Goal: Task Accomplishment & Management: Complete application form

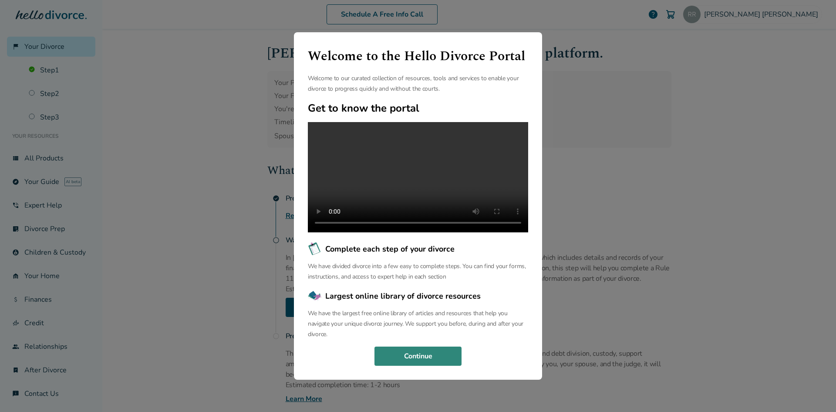
click at [445, 357] on button "Continue" at bounding box center [418, 355] width 87 height 19
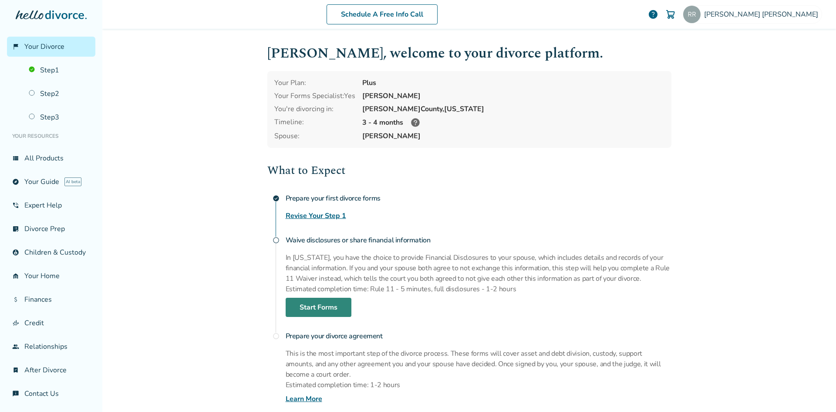
click at [338, 311] on link "Start Forms" at bounding box center [319, 306] width 66 height 19
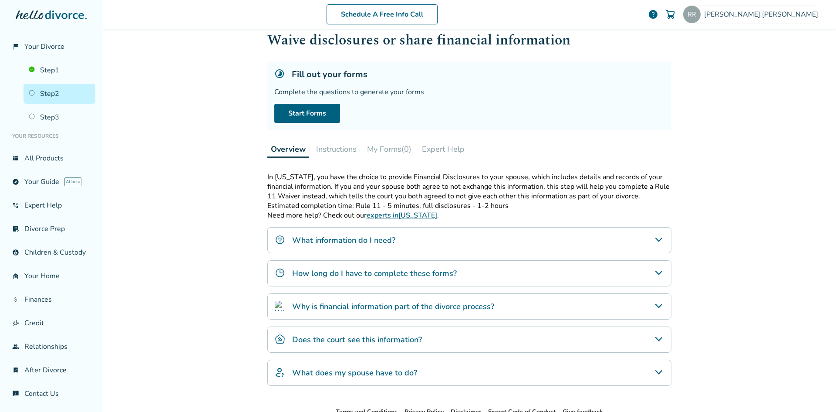
scroll to position [44, 0]
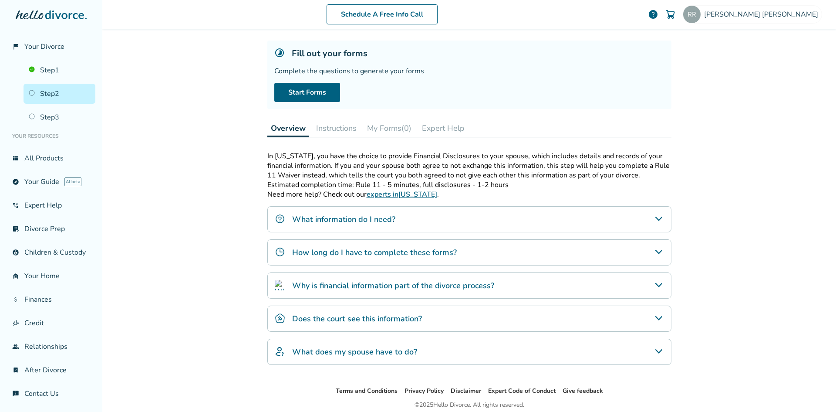
click at [657, 225] on div "What information do I need?" at bounding box center [469, 219] width 404 height 26
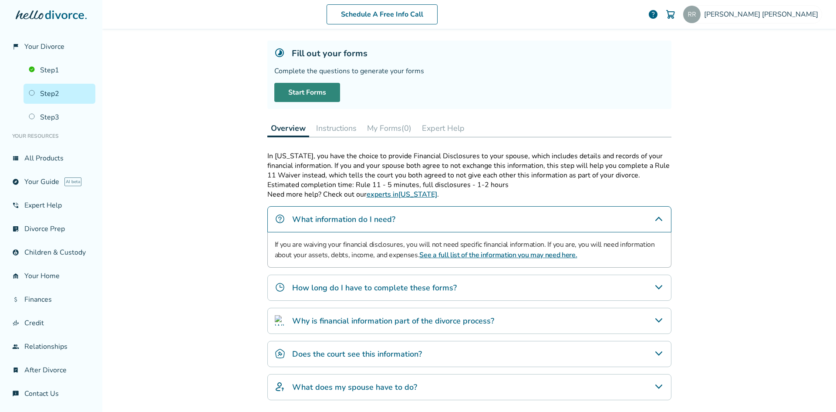
click at [296, 96] on link "Start Forms" at bounding box center [307, 92] width 66 height 19
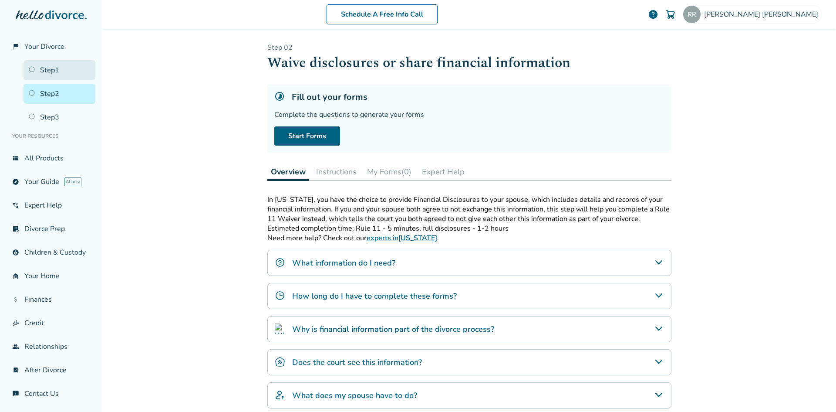
click at [44, 71] on link "Step 1" at bounding box center [60, 70] width 72 height 20
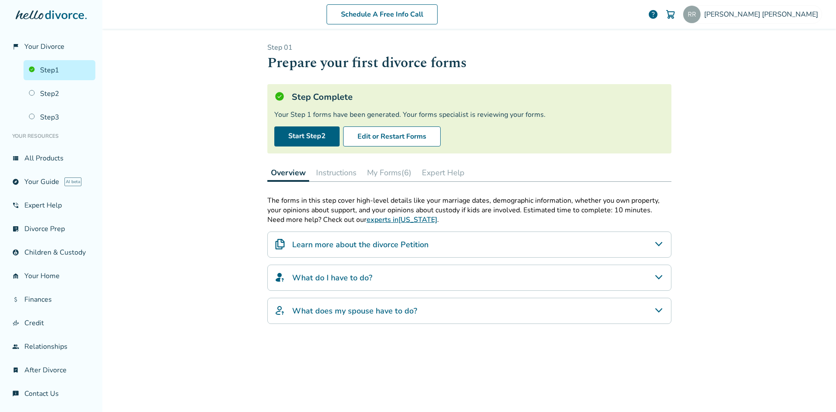
click at [390, 179] on button "My Forms (6)" at bounding box center [389, 172] width 51 height 17
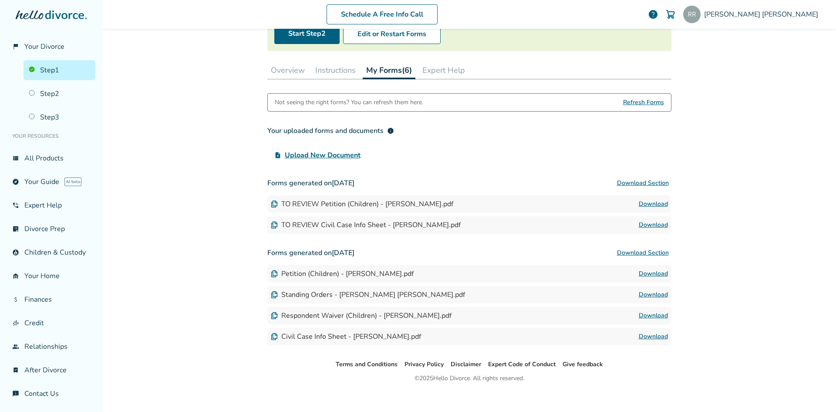
scroll to position [111, 0]
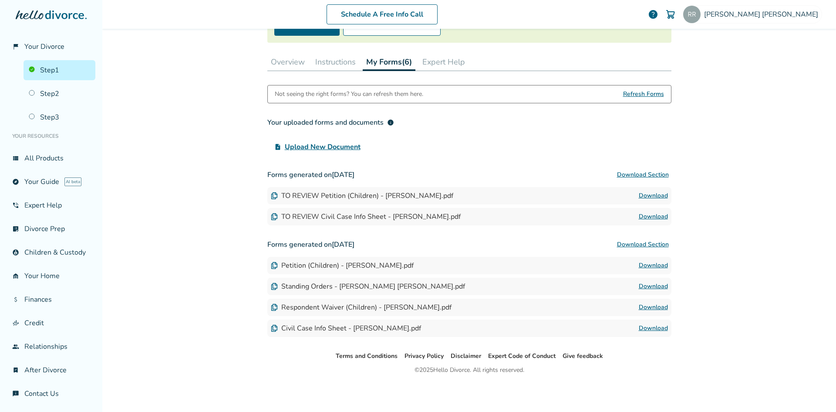
click at [646, 175] on button "Download Section" at bounding box center [643, 174] width 57 height 17
click at [59, 95] on link "Step 2" at bounding box center [60, 94] width 72 height 20
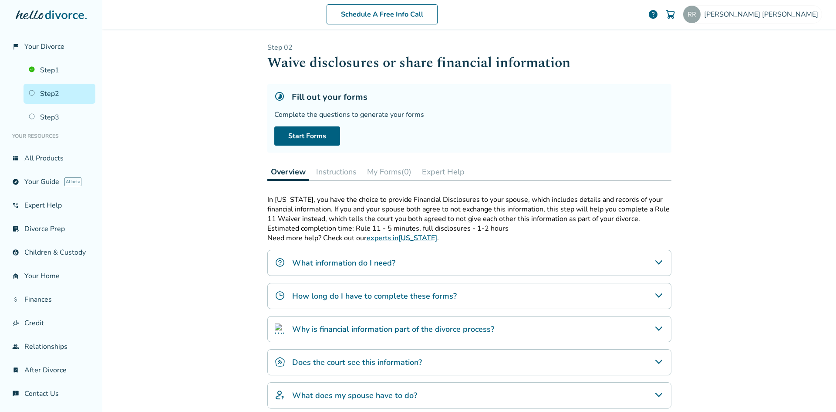
scroll to position [78, 0]
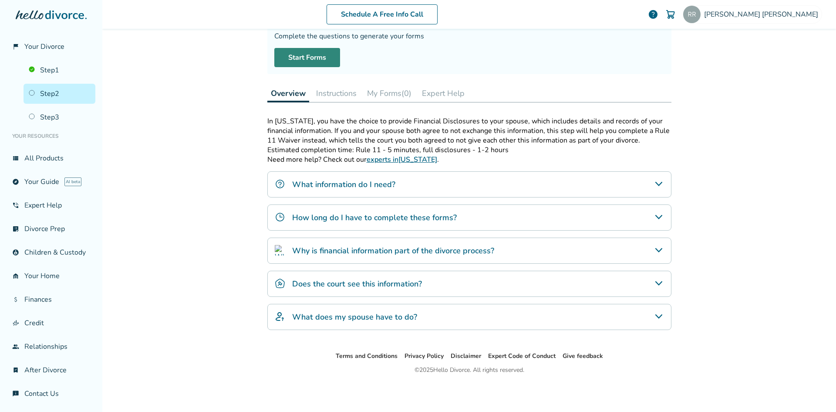
click at [313, 64] on link "Start Forms" at bounding box center [307, 57] width 66 height 19
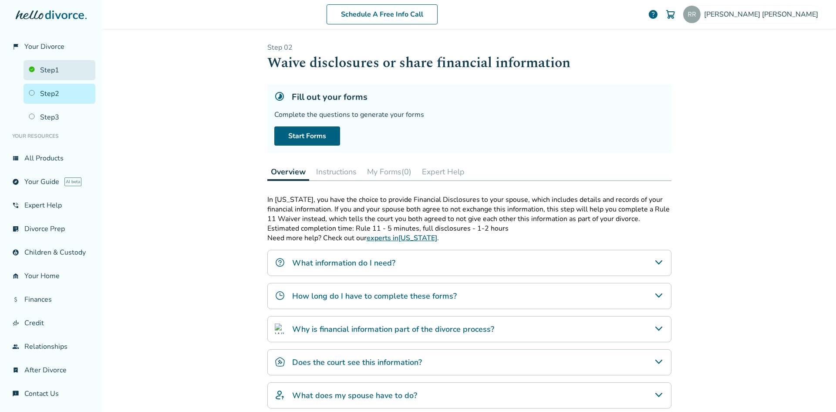
click at [64, 73] on link "Step 1" at bounding box center [60, 70] width 72 height 20
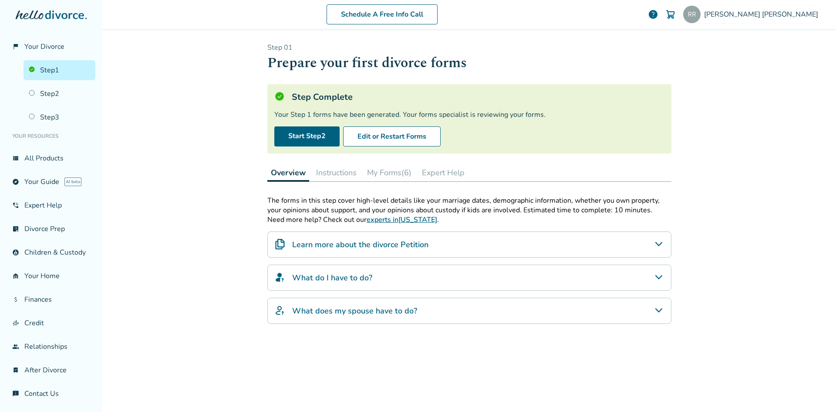
click at [388, 172] on button "My Forms (6)" at bounding box center [389, 172] width 51 height 17
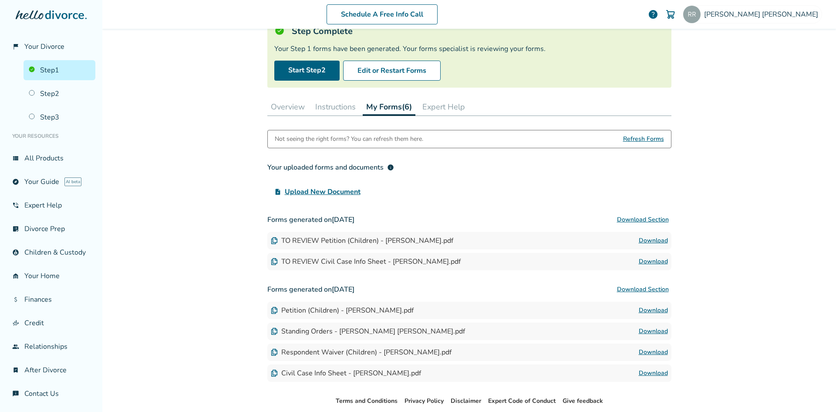
scroll to position [87, 0]
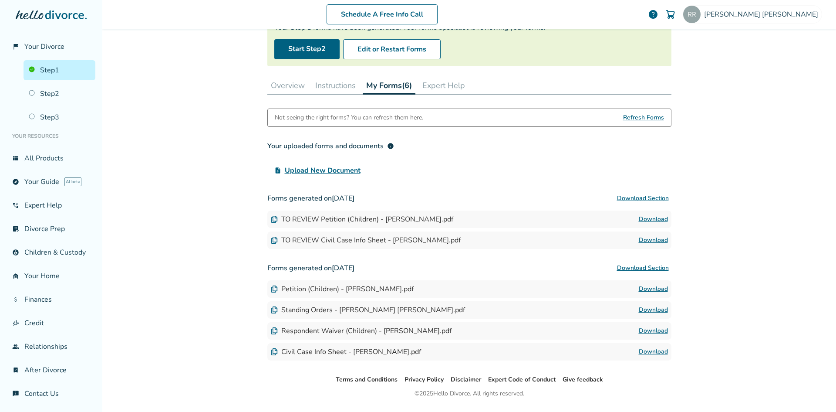
click at [449, 84] on button "Expert Help" at bounding box center [444, 85] width 50 height 17
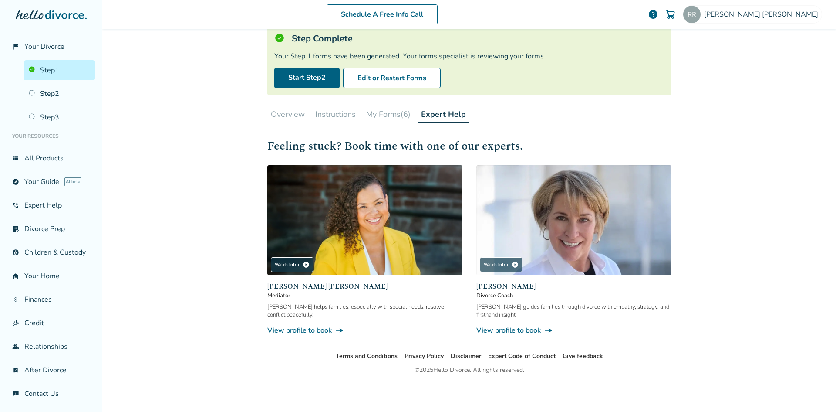
click at [333, 113] on button "Instructions" at bounding box center [335, 113] width 47 height 17
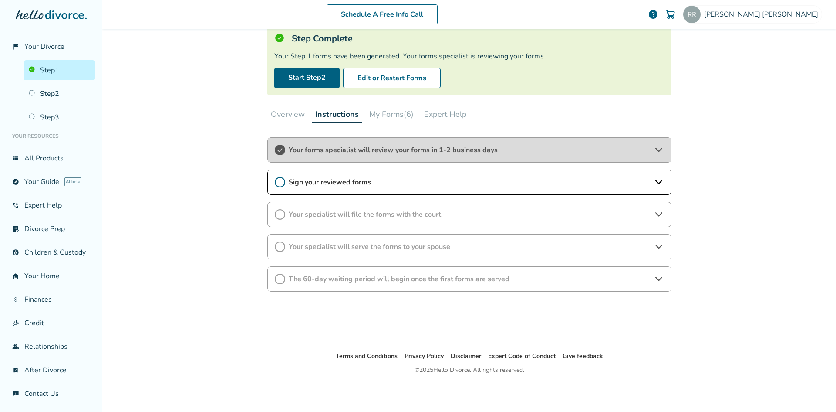
click at [656, 184] on icon at bounding box center [659, 182] width 10 height 10
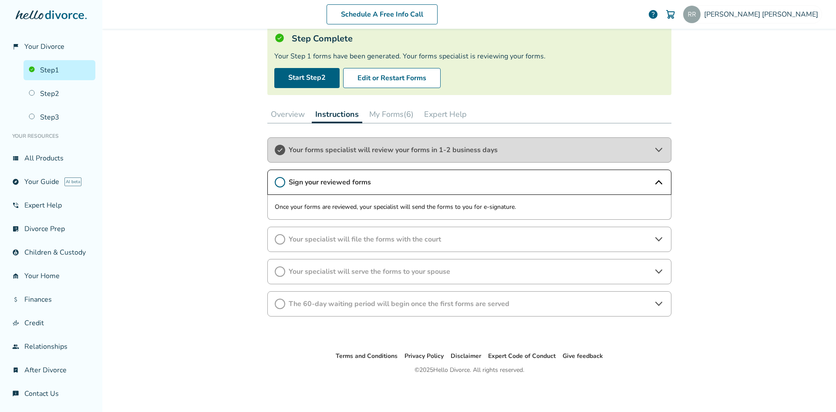
click at [655, 183] on icon at bounding box center [659, 182] width 10 height 10
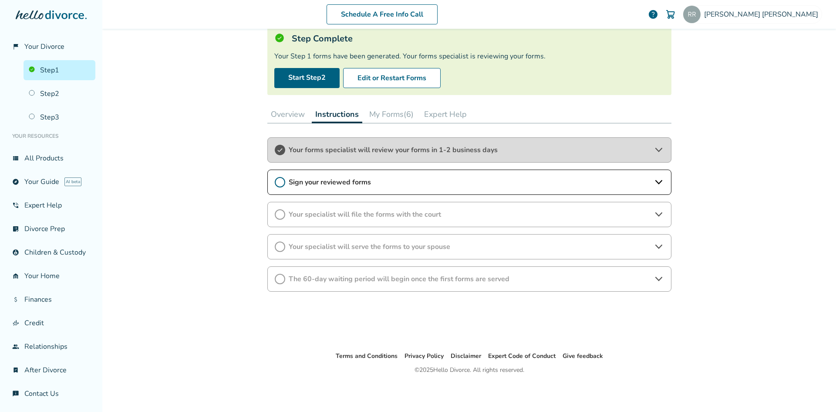
click at [401, 116] on button "My Forms (6)" at bounding box center [391, 113] width 51 height 17
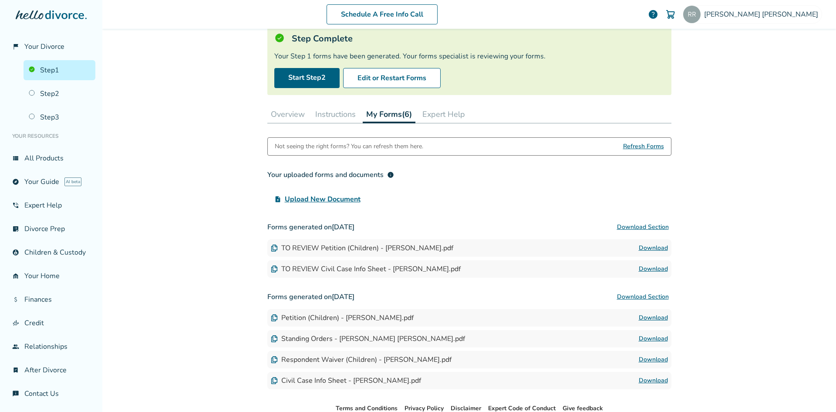
click at [300, 115] on button "Overview" at bounding box center [287, 113] width 41 height 17
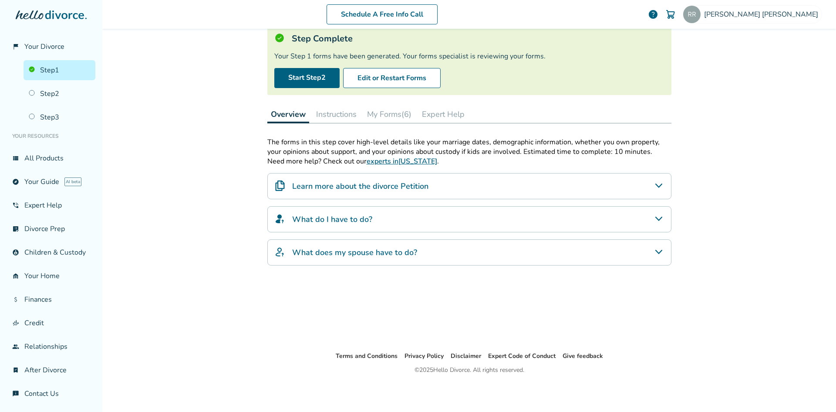
click at [336, 113] on button "Instructions" at bounding box center [336, 113] width 47 height 17
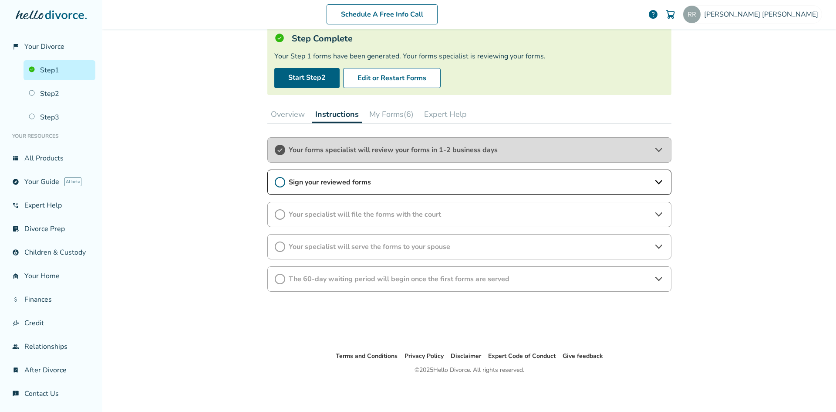
click at [391, 110] on button "My Forms (6)" at bounding box center [391, 113] width 51 height 17
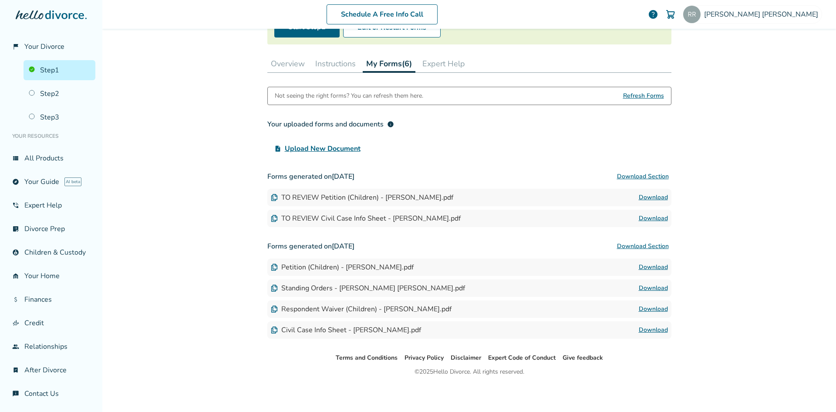
scroll to position [111, 0]
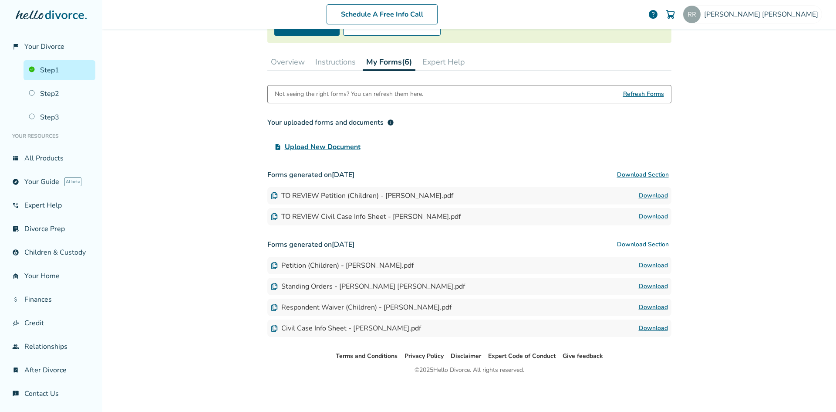
click at [639, 246] on button "Download Section" at bounding box center [643, 244] width 57 height 17
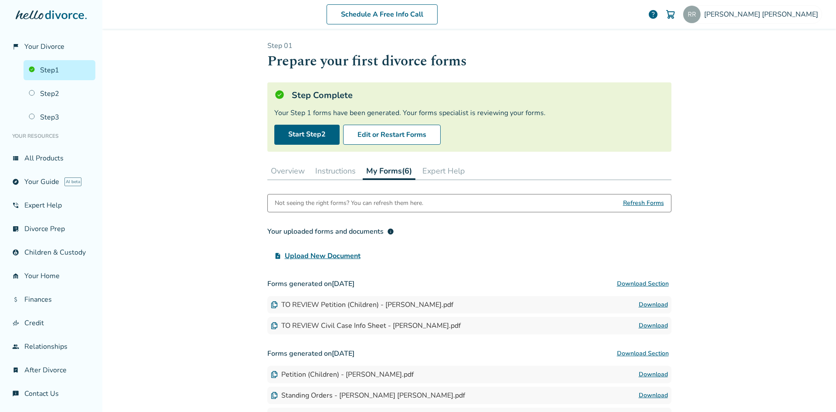
scroll to position [0, 0]
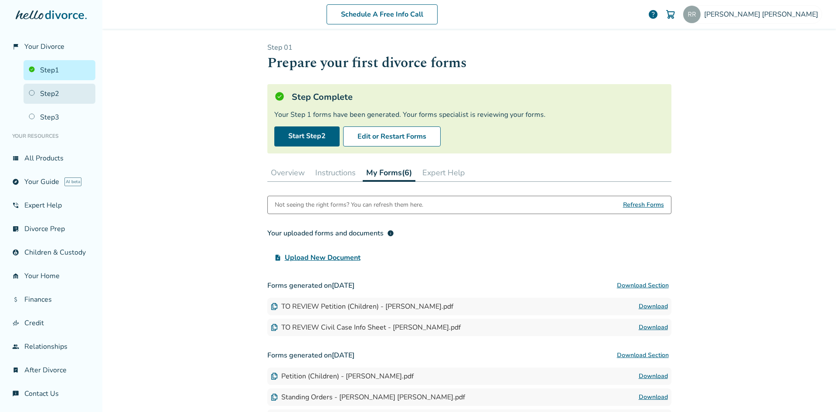
click at [49, 97] on link "Step 2" at bounding box center [60, 94] width 72 height 20
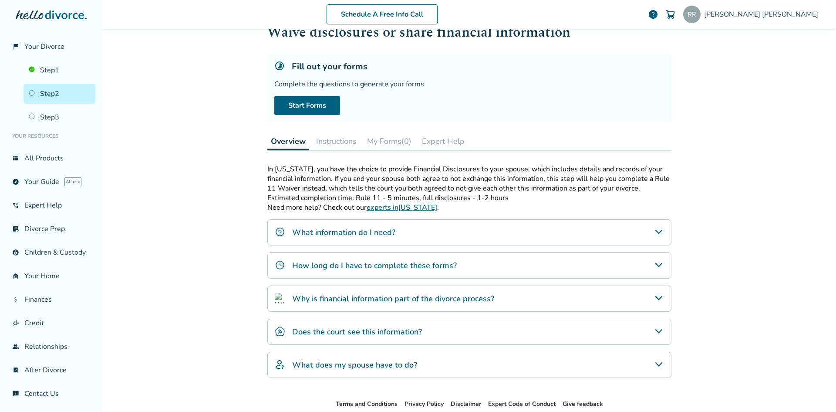
scroll to position [44, 0]
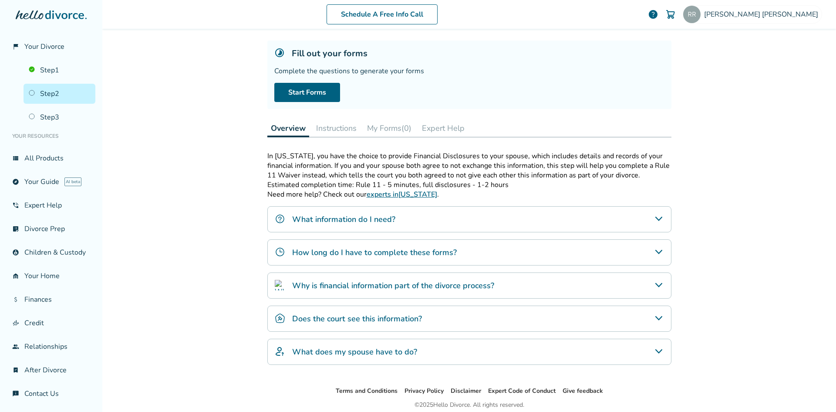
click at [654, 218] on icon "What information do I need?" at bounding box center [659, 218] width 10 height 10
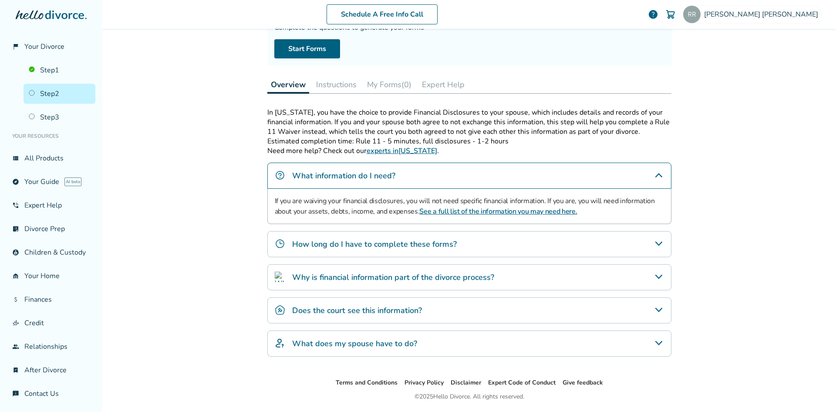
scroll to position [114, 0]
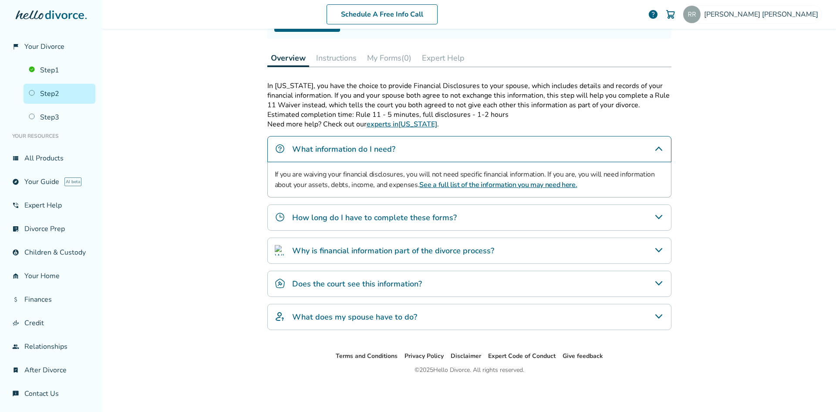
click at [658, 220] on icon "How long do I have to complete these forms?" at bounding box center [659, 217] width 10 height 10
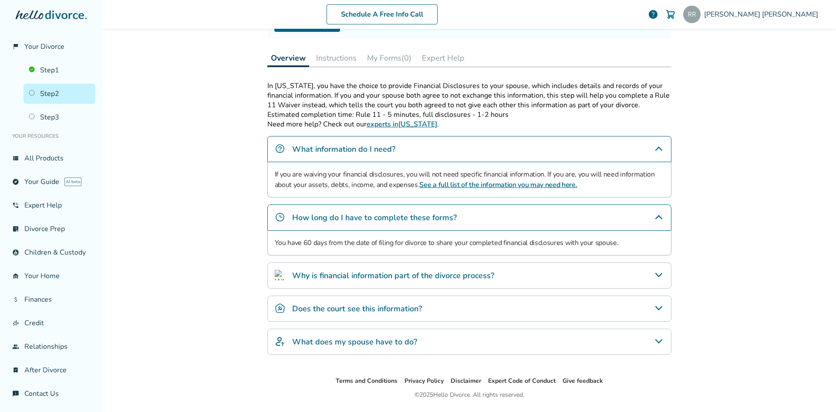
scroll to position [138, 0]
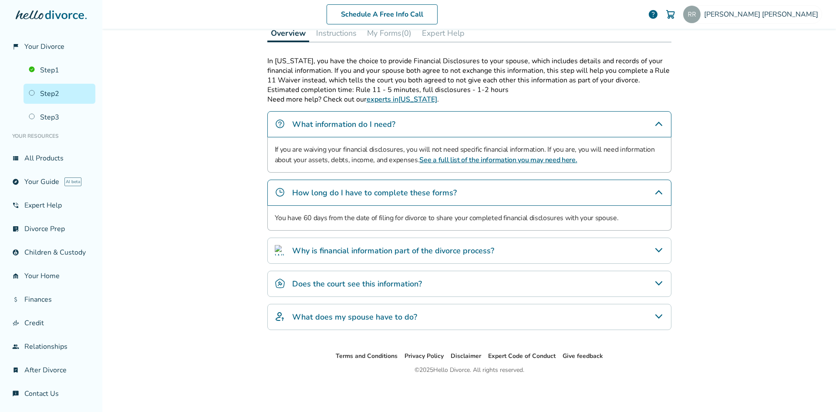
click at [660, 251] on icon "Why is financial information part of the divorce process?" at bounding box center [659, 250] width 10 height 10
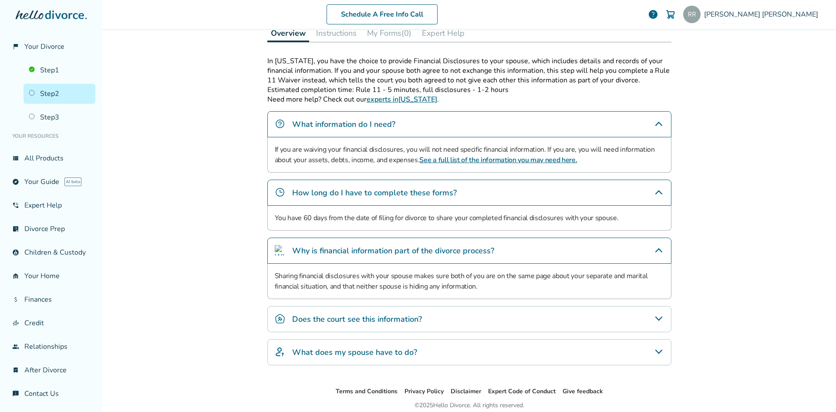
scroll to position [174, 0]
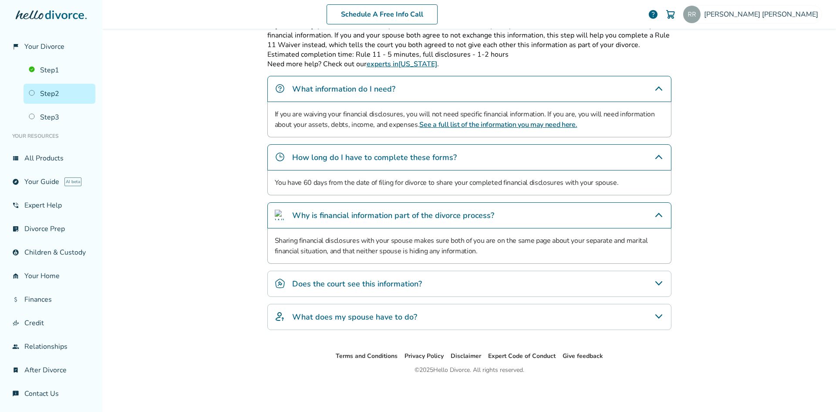
click at [654, 286] on icon "Does the court see this information?" at bounding box center [659, 283] width 10 height 10
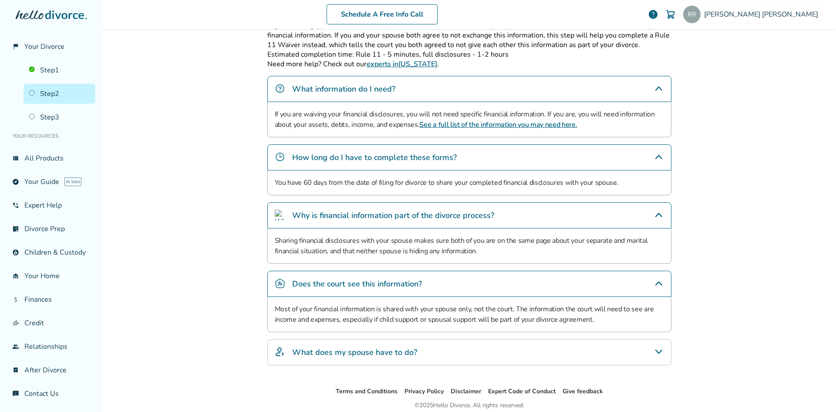
scroll to position [209, 0]
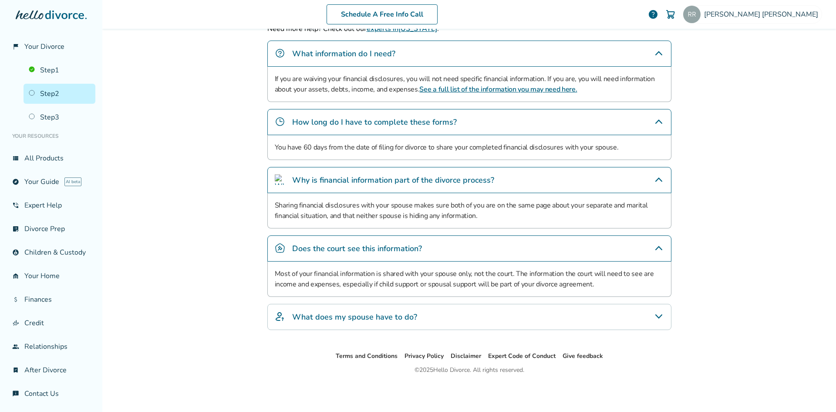
click at [640, 318] on div "What does my spouse have to do?" at bounding box center [469, 317] width 404 height 26
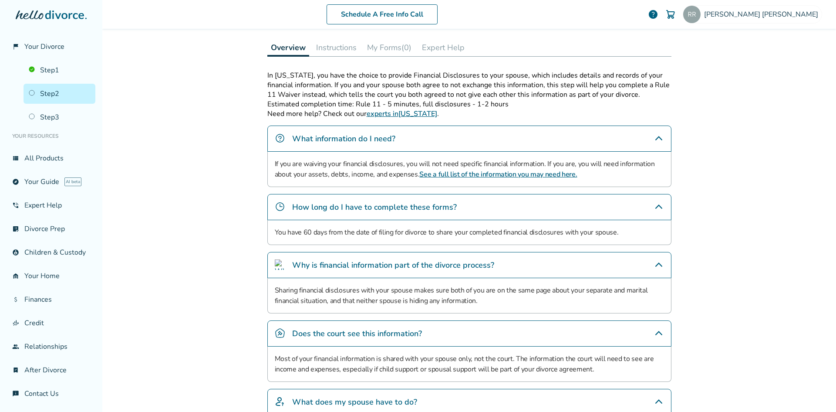
scroll to position [0, 0]
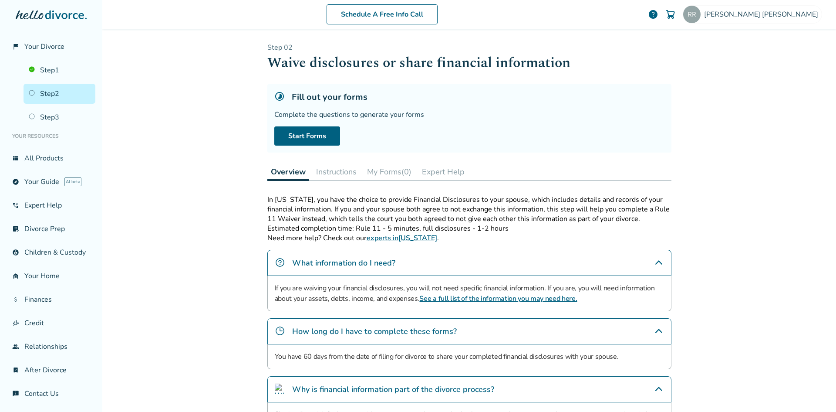
click at [343, 176] on button "Instructions" at bounding box center [336, 171] width 47 height 17
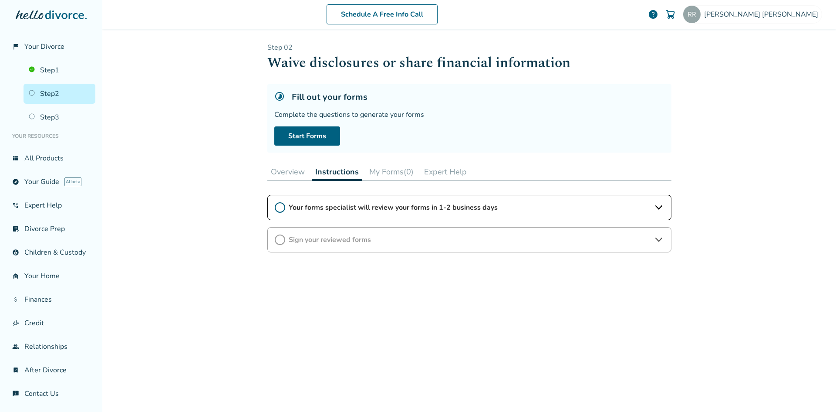
click at [341, 209] on span "Your forms specialist will review your forms in 1-2 business days" at bounding box center [469, 208] width 361 height 10
click at [382, 173] on button "My Forms (0)" at bounding box center [391, 171] width 51 height 17
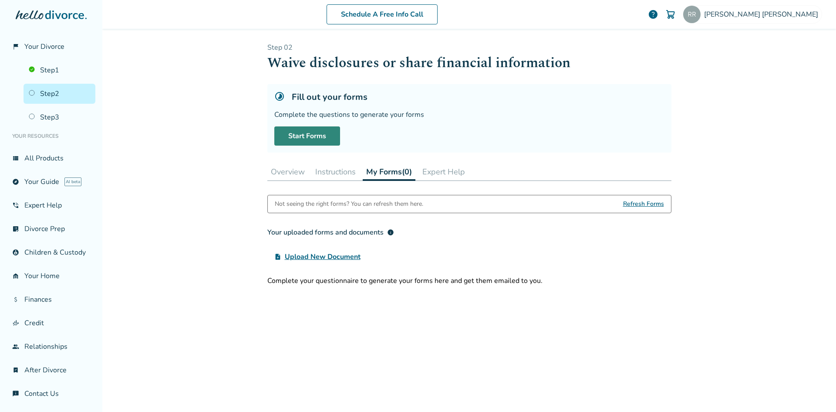
click at [298, 138] on link "Start Forms" at bounding box center [307, 135] width 66 height 19
click at [51, 68] on link "Step 1" at bounding box center [60, 70] width 72 height 20
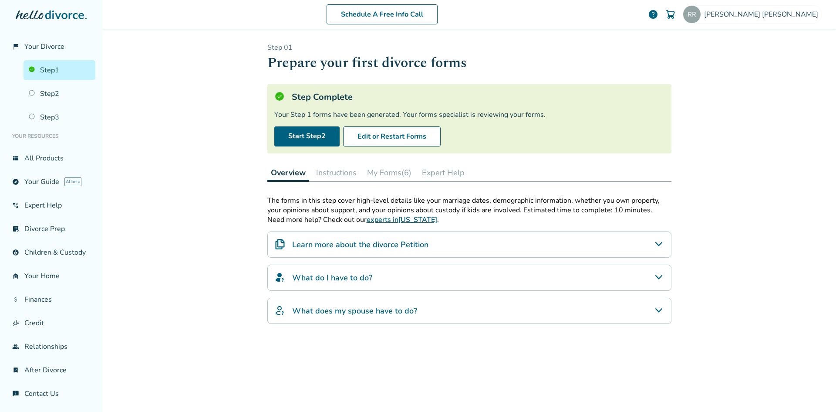
click at [383, 176] on button "My Forms (6)" at bounding box center [389, 172] width 51 height 17
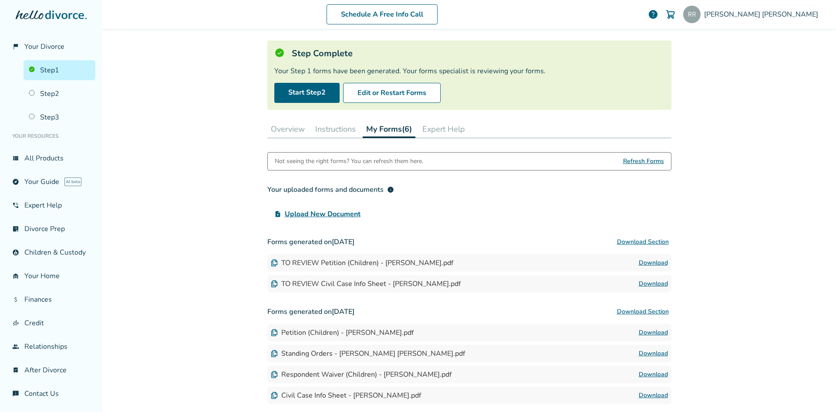
scroll to position [87, 0]
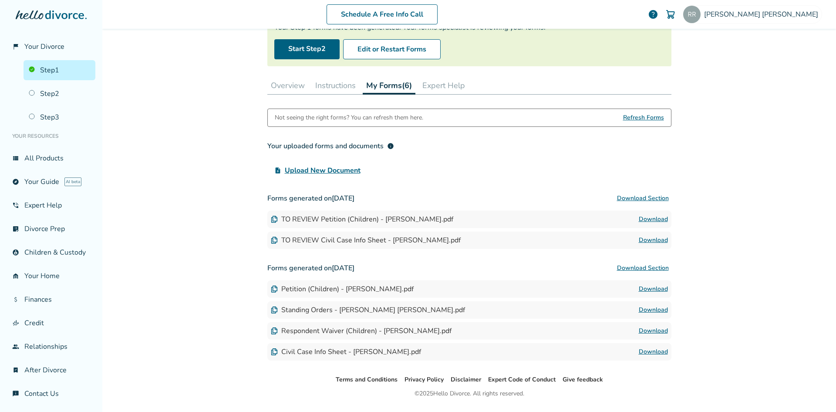
click at [389, 146] on span "info" at bounding box center [390, 145] width 7 height 7
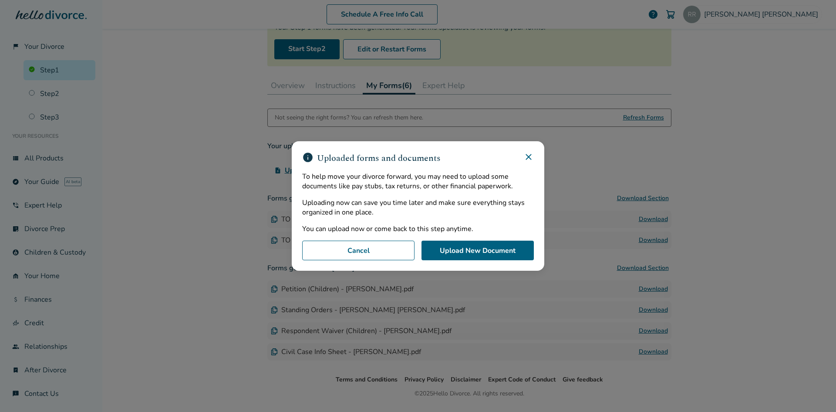
click at [533, 157] on icon at bounding box center [528, 157] width 10 height 10
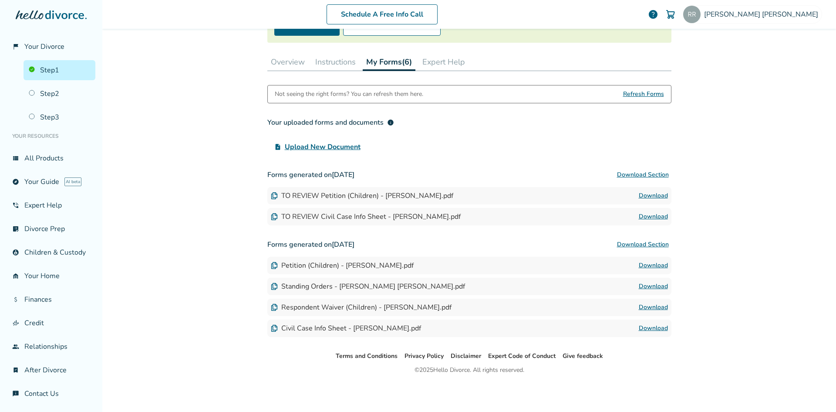
scroll to position [0, 0]
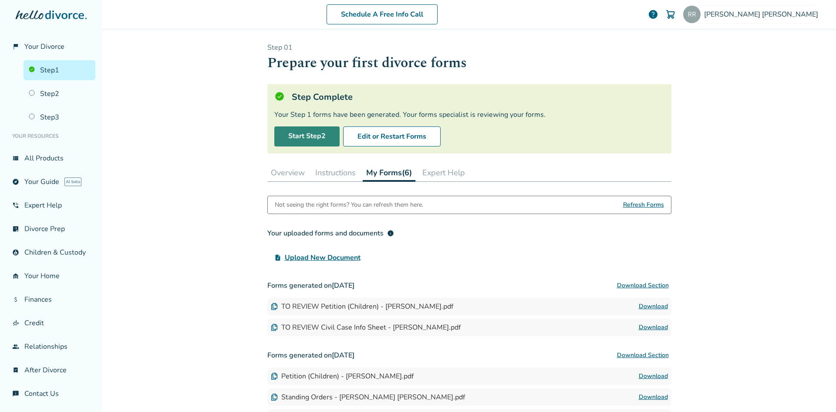
click at [313, 139] on link "Start Step 2" at bounding box center [306, 136] width 65 height 20
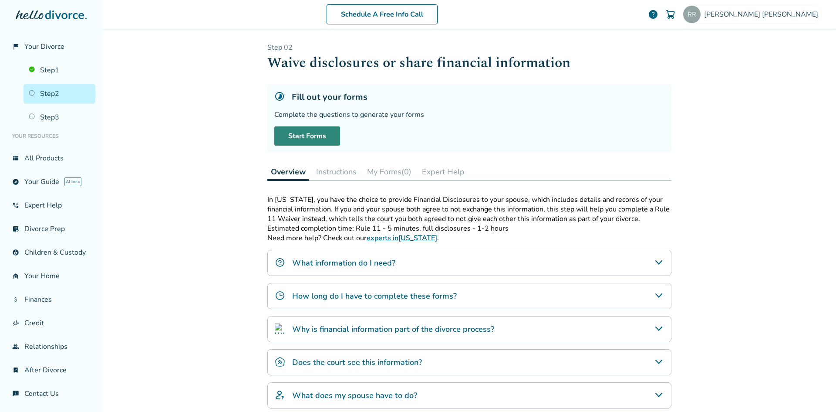
click at [318, 144] on link "Start Forms" at bounding box center [307, 135] width 66 height 19
click at [50, 75] on link "Step 1" at bounding box center [60, 70] width 72 height 20
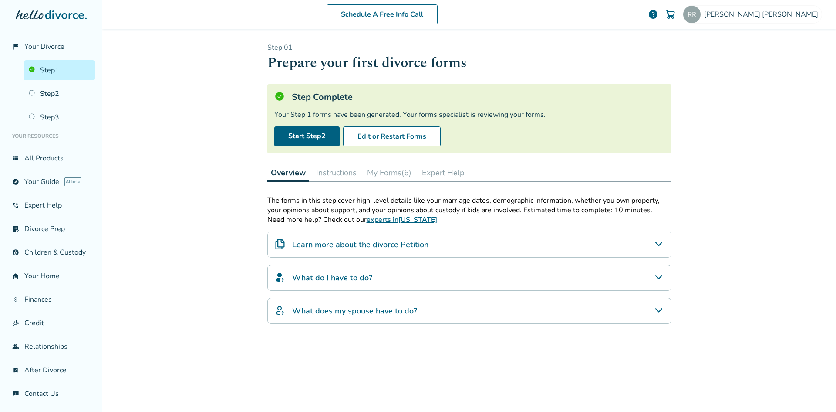
click at [375, 174] on button "My Forms (6)" at bounding box center [389, 172] width 51 height 17
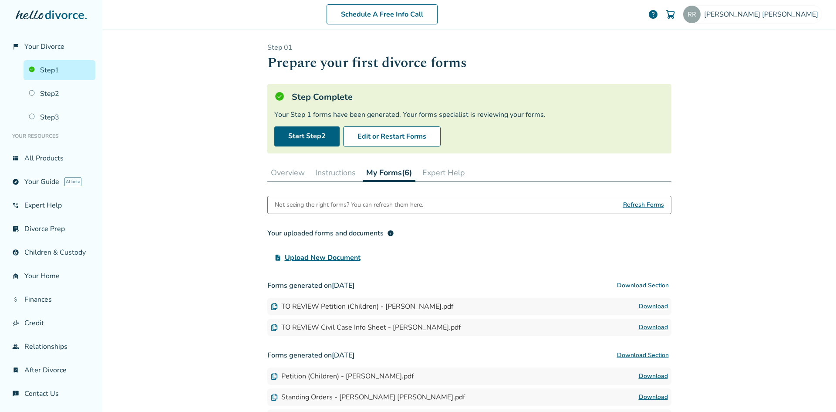
click at [326, 258] on span "Upload New Document" at bounding box center [323, 257] width 76 height 10
click at [0, 0] on input "upload_file Upload New Document" at bounding box center [0, 0] width 0 height 0
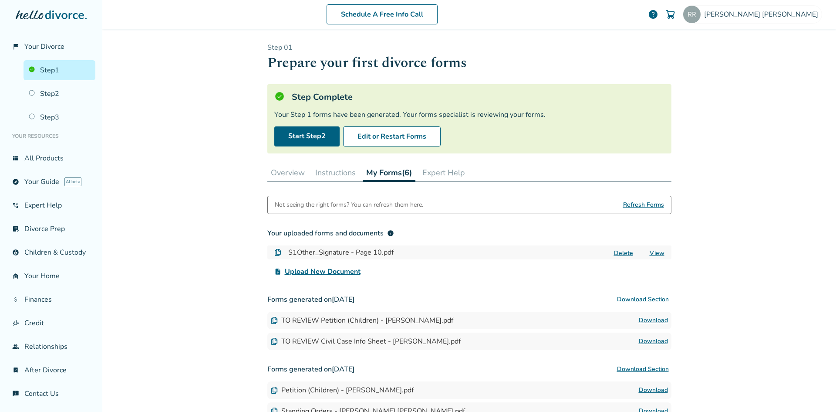
click at [656, 255] on link "View" at bounding box center [657, 253] width 15 height 8
